Goal: Find specific page/section: Find specific page/section

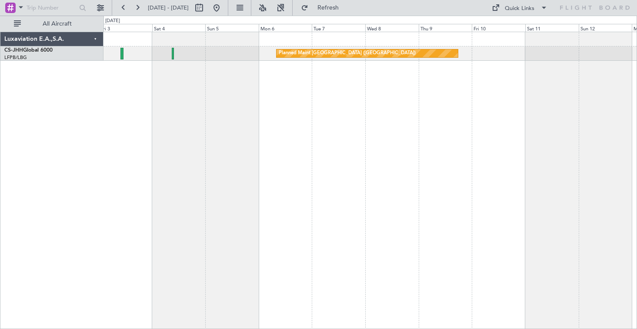
click at [240, 122] on div "Planned Maint [GEOGRAPHIC_DATA] ([GEOGRAPHIC_DATA])" at bounding box center [369, 181] width 533 height 298
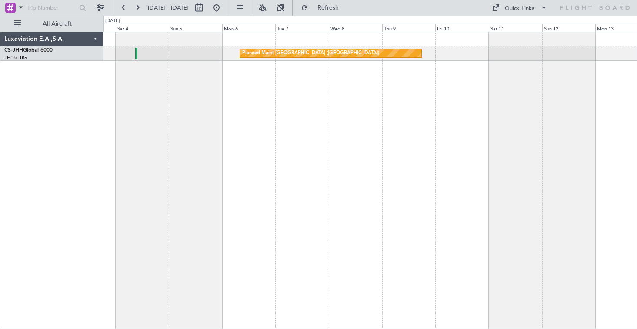
click at [359, 124] on div "Planned Maint [GEOGRAPHIC_DATA] ([GEOGRAPHIC_DATA])" at bounding box center [369, 181] width 533 height 298
click at [100, 9] on button at bounding box center [100, 8] width 14 height 14
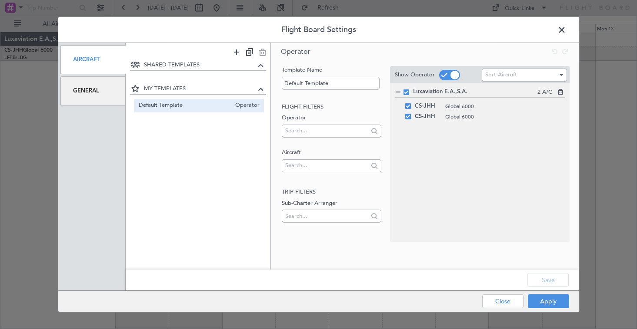
click at [107, 93] on div "General" at bounding box center [93, 91] width 66 height 29
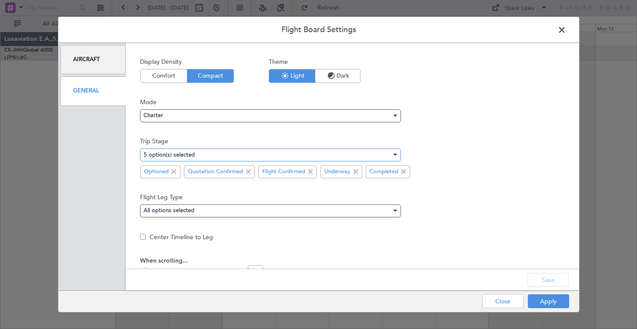
click at [238, 156] on div "5 option(s) selected" at bounding box center [267, 155] width 248 height 13
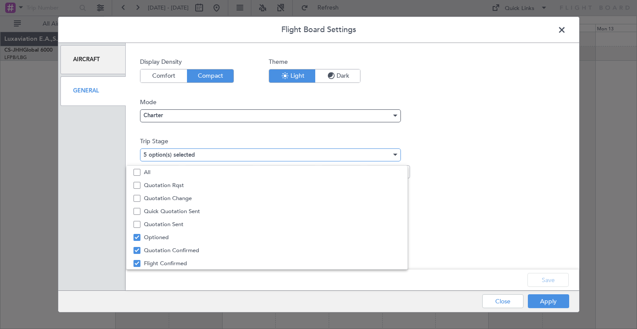
scroll to position [27, 0]
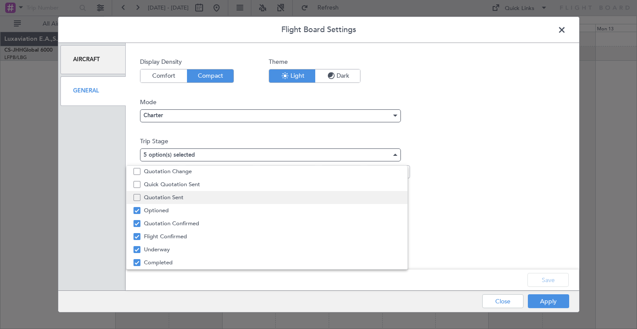
click at [139, 196] on mat-pseudo-checkbox at bounding box center [136, 197] width 7 height 7
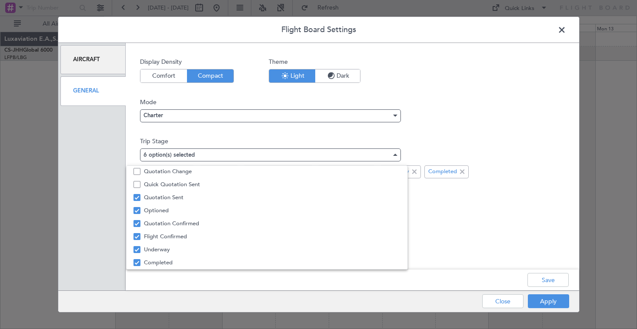
click at [549, 300] on div at bounding box center [318, 164] width 637 height 329
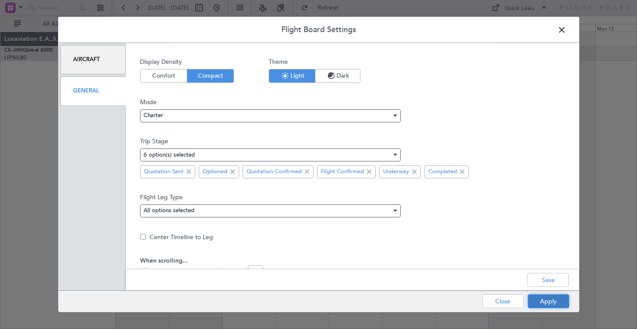
click at [548, 302] on button "Apply" at bounding box center [548, 302] width 41 height 14
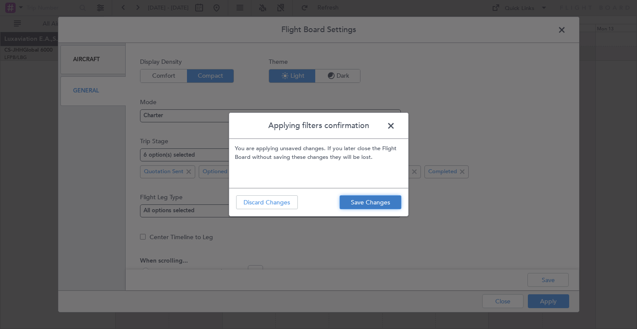
click at [383, 203] on button "Save Changes" at bounding box center [370, 203] width 62 height 14
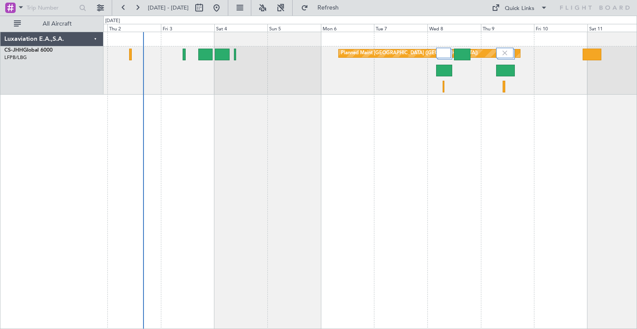
click at [242, 129] on div "Planned Maint [GEOGRAPHIC_DATA] ([GEOGRAPHIC_DATA])" at bounding box center [369, 181] width 533 height 298
click at [101, 10] on button at bounding box center [100, 8] width 14 height 14
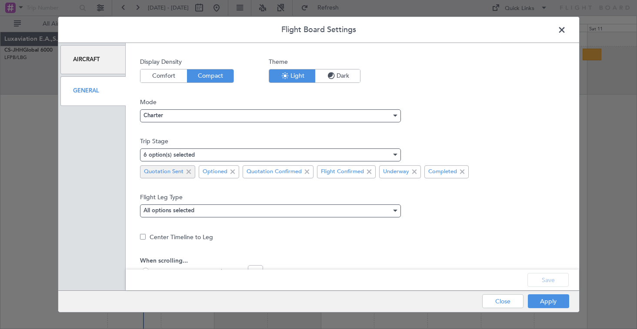
click at [190, 174] on span at bounding box center [188, 171] width 10 height 10
click at [539, 299] on button "Apply" at bounding box center [548, 302] width 41 height 14
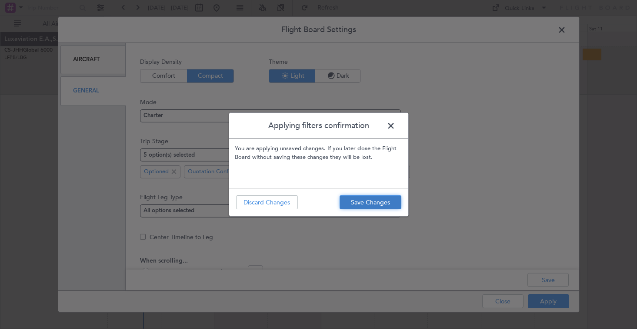
click at [377, 206] on button "Save Changes" at bounding box center [370, 203] width 62 height 14
